Goal: Check status: Check status

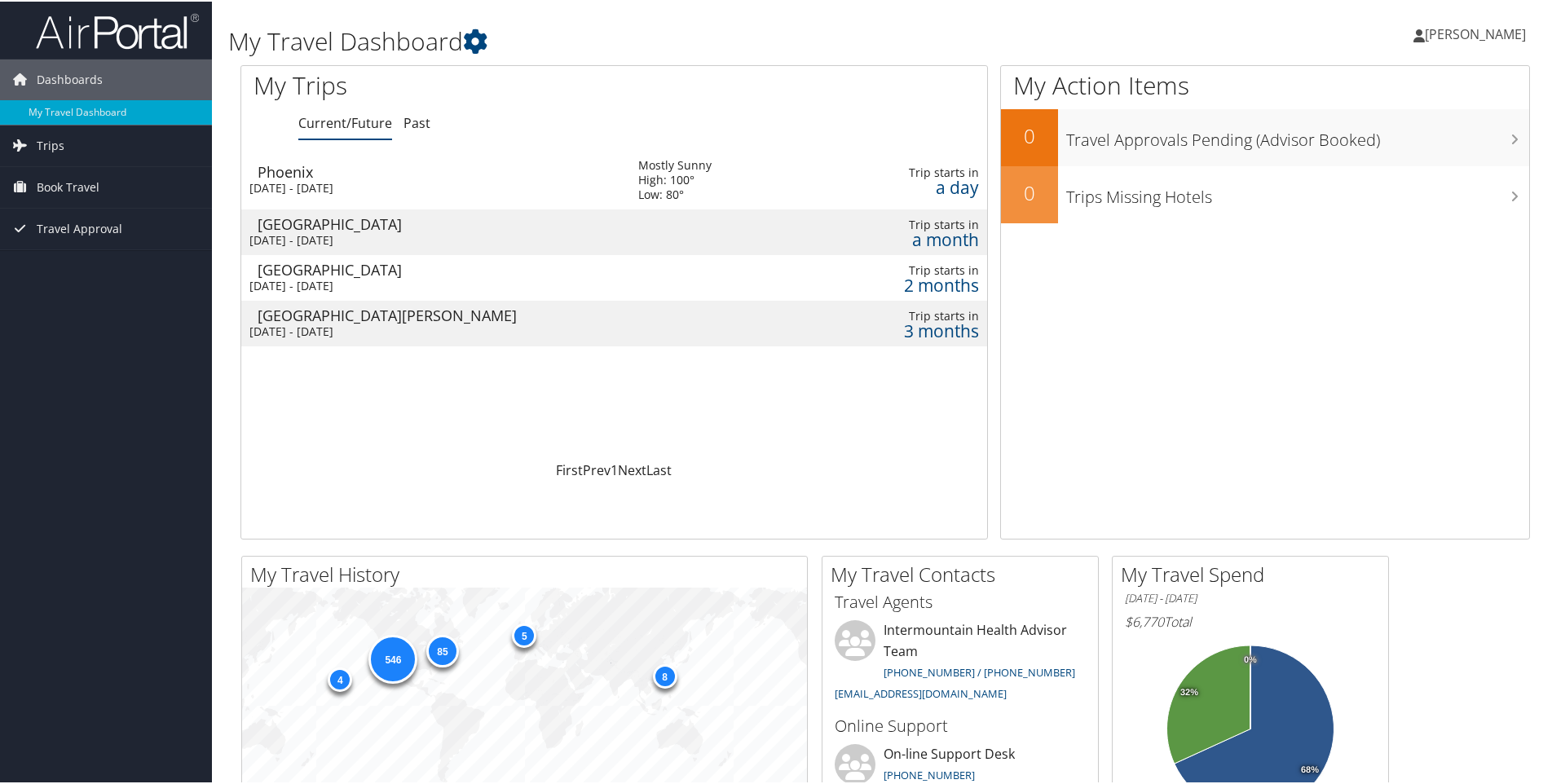
click at [462, 177] on td "Phoenix Thu 9 Oct 2025 - Fri 10 Oct 2025" at bounding box center [431, 178] width 381 height 59
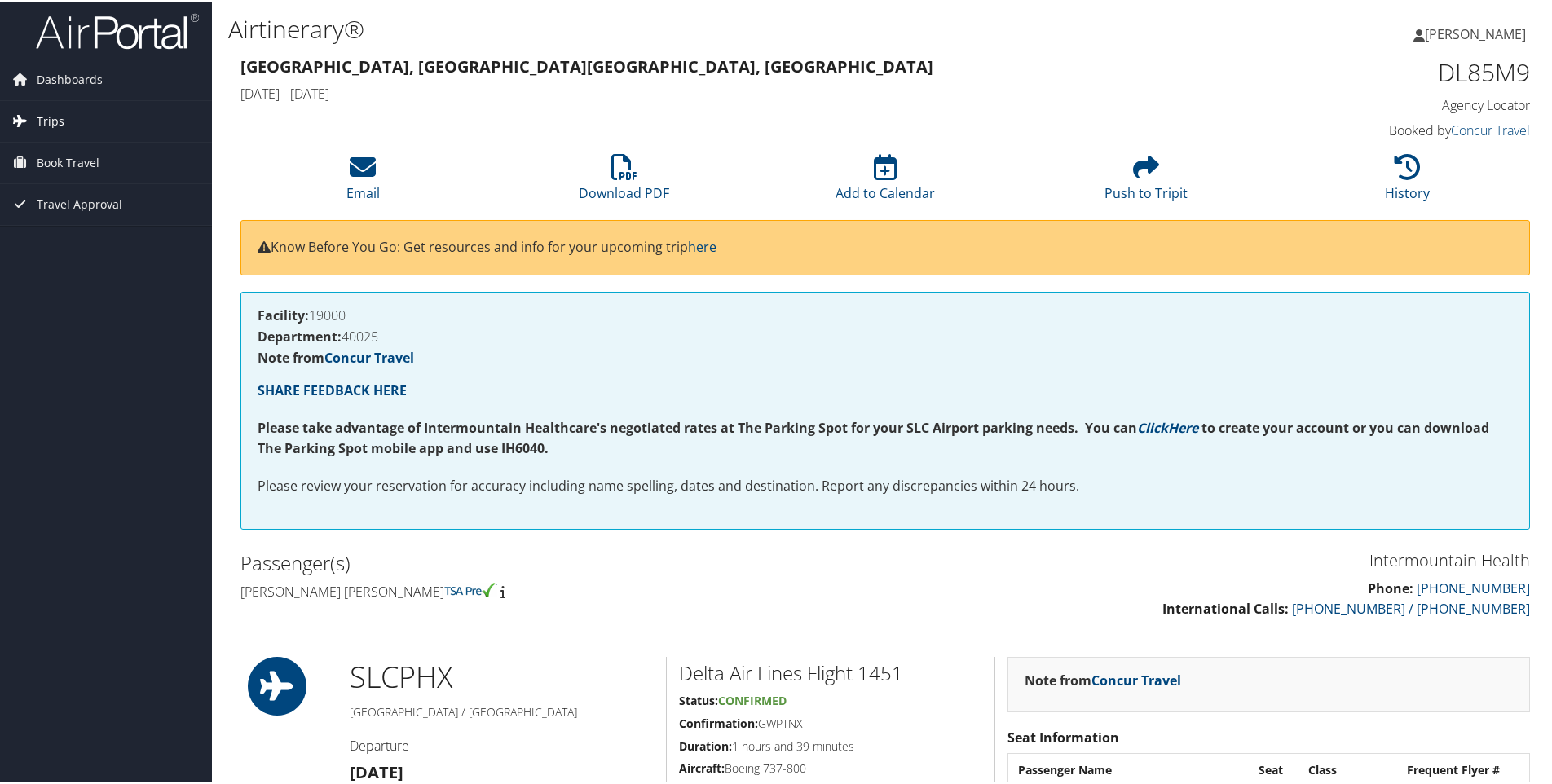
click at [52, 117] on span "Trips" at bounding box center [50, 119] width 28 height 41
click at [75, 151] on link "Current/Future Trips" at bounding box center [106, 153] width 212 height 25
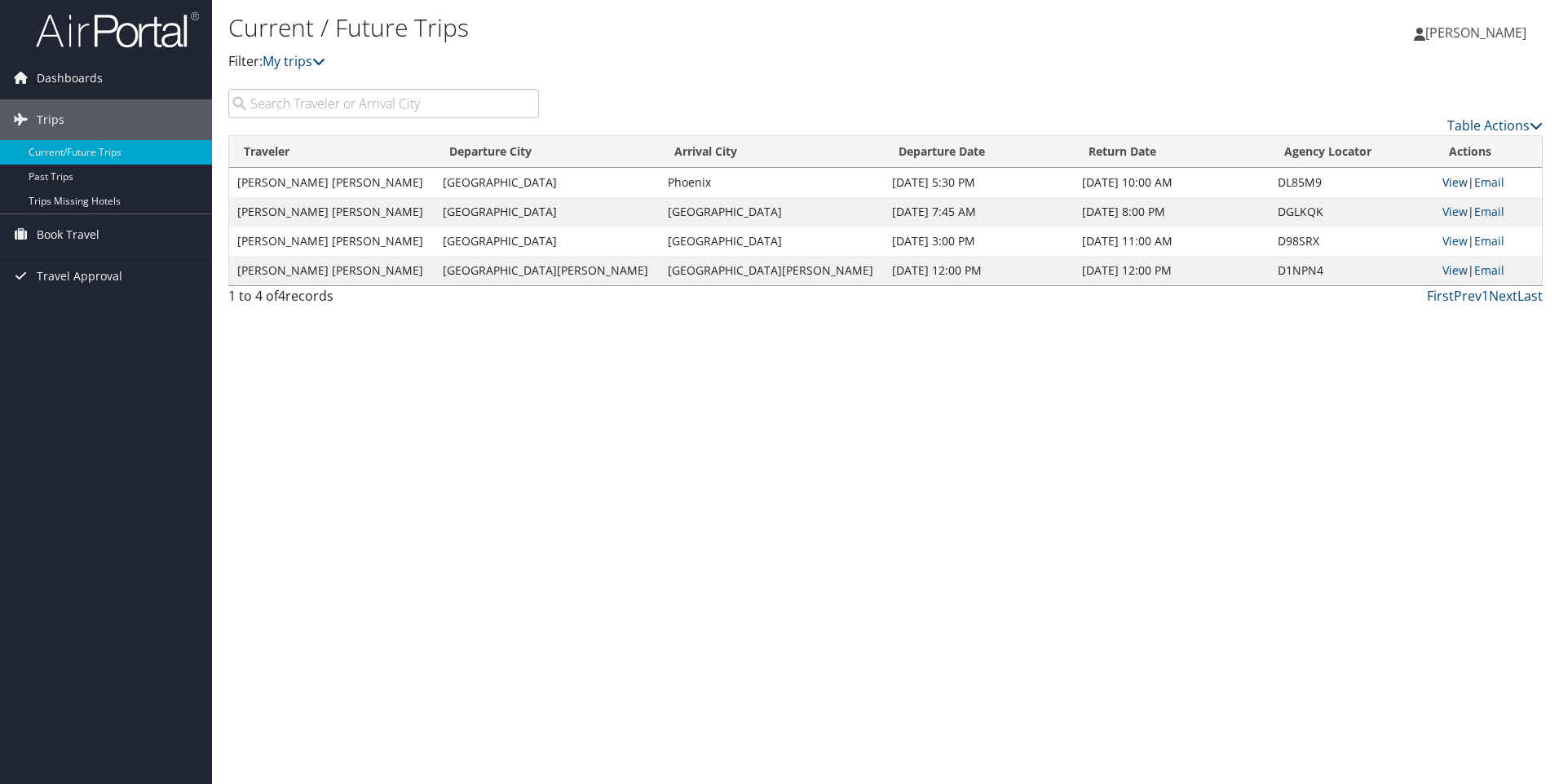
click at [1442, 184] on link "View" at bounding box center [1454, 182] width 25 height 15
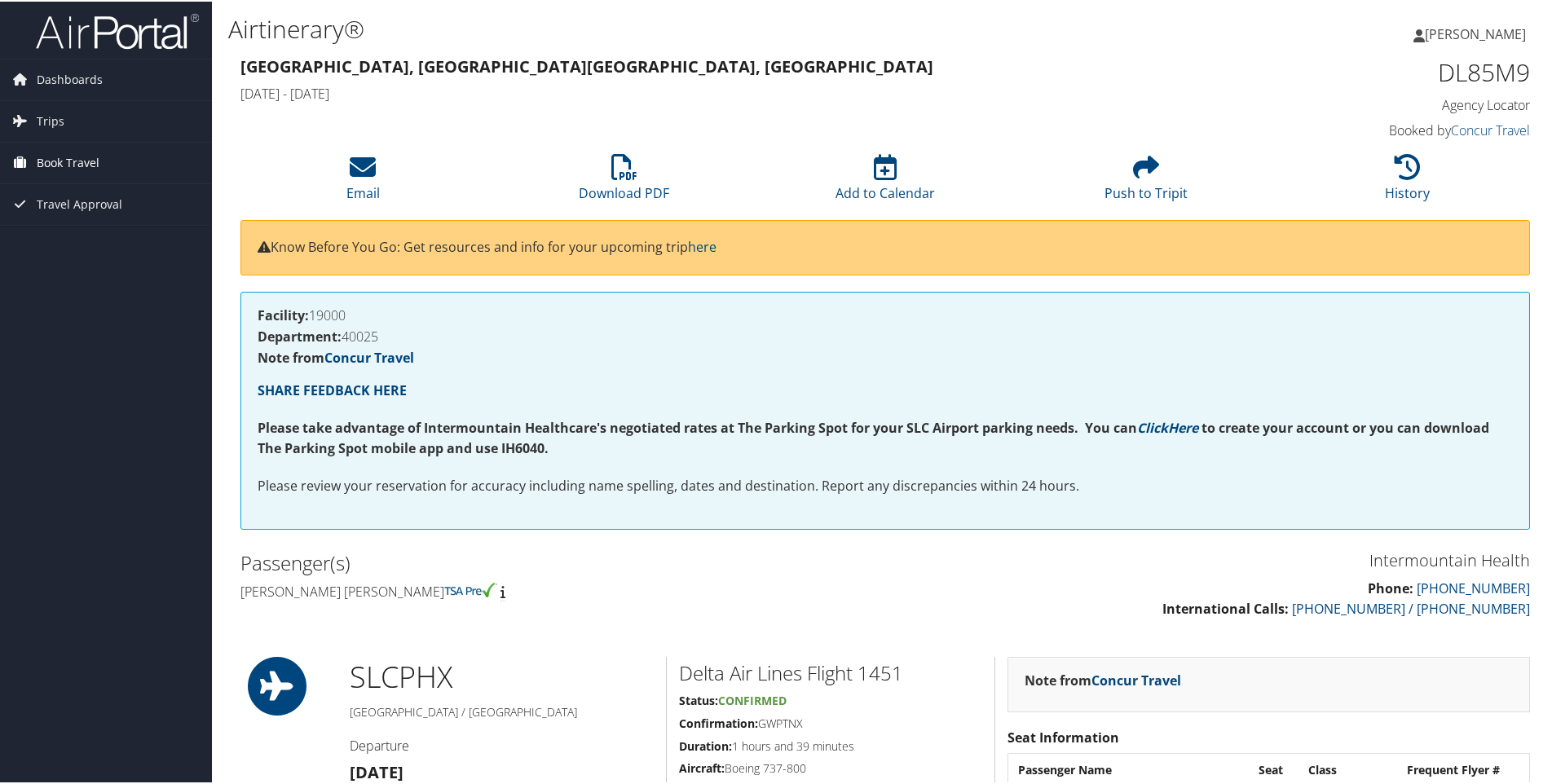
click at [53, 165] on span "Book Travel" at bounding box center [68, 161] width 63 height 41
click at [77, 241] on link "Book/Manage Online Trips" at bounding box center [106, 243] width 212 height 25
